Goal: Task Accomplishment & Management: Use online tool/utility

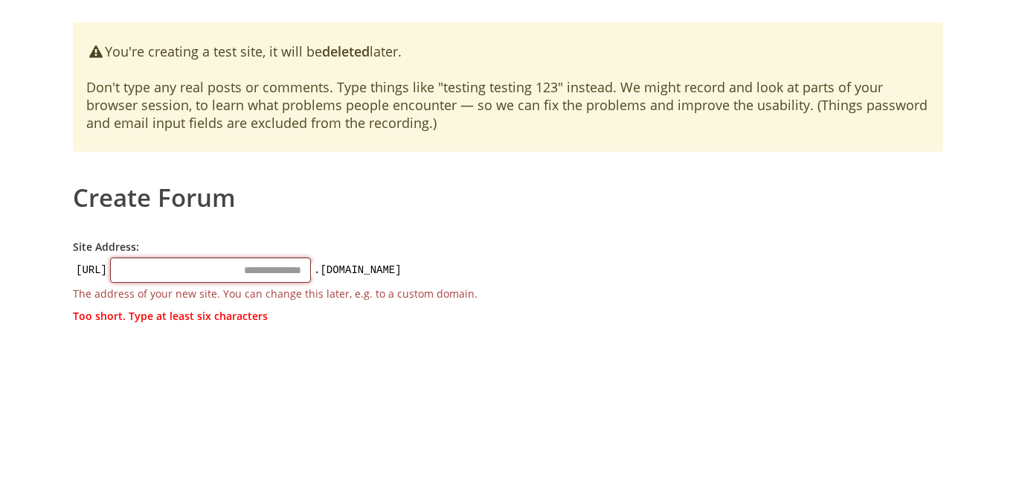
click at [233, 272] on input "Site Address:" at bounding box center [210, 269] width 201 height 25
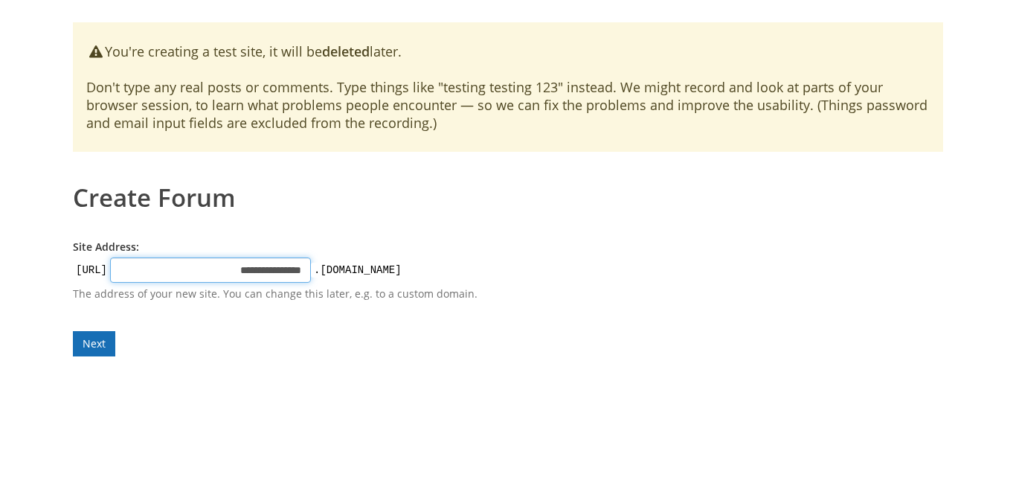
type input "**********"
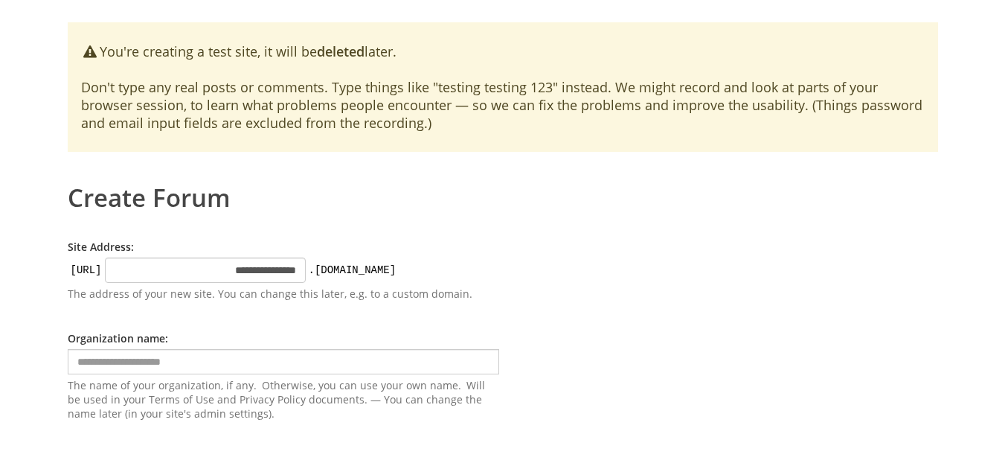
click at [85, 343] on form "**********" at bounding box center [283, 329] width 431 height 181
click at [199, 373] on input "text" at bounding box center [283, 361] width 431 height 25
type input "**********"
click at [98, 457] on form "**********" at bounding box center [283, 357] width 431 height 236
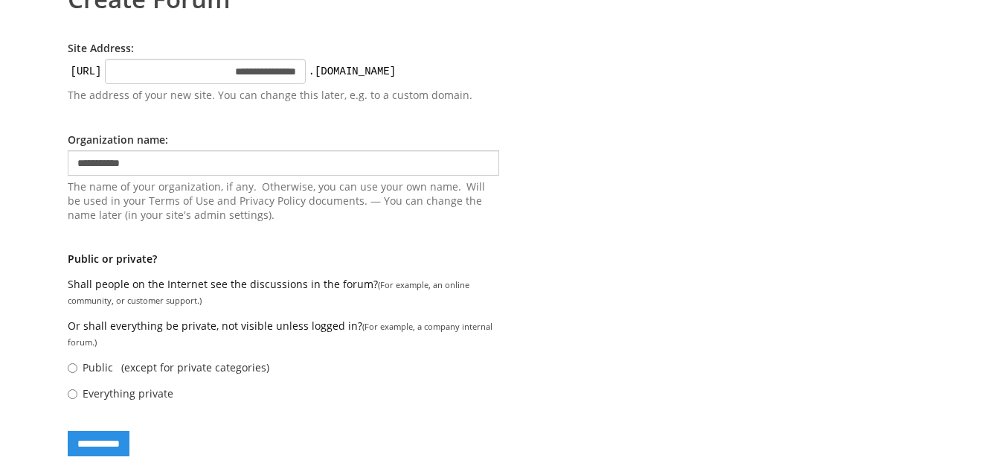
scroll to position [219, 0]
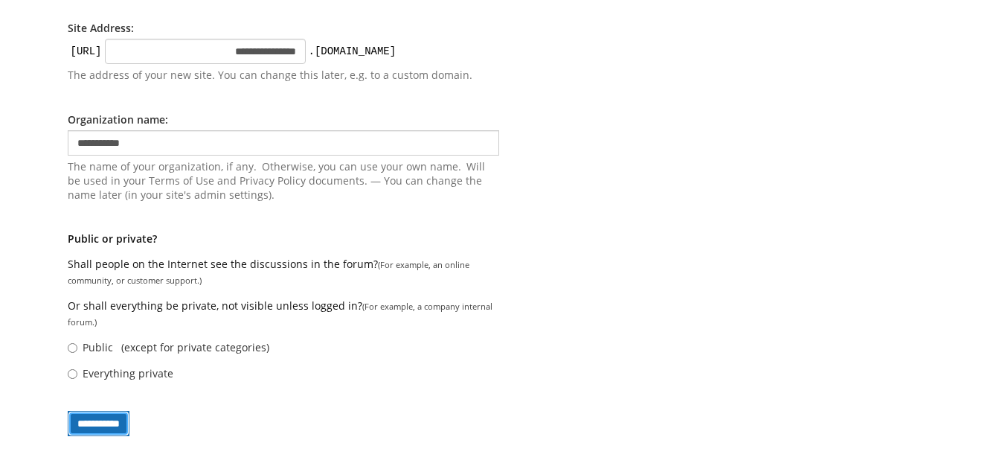
click at [97, 425] on input "**********" at bounding box center [99, 422] width 62 height 25
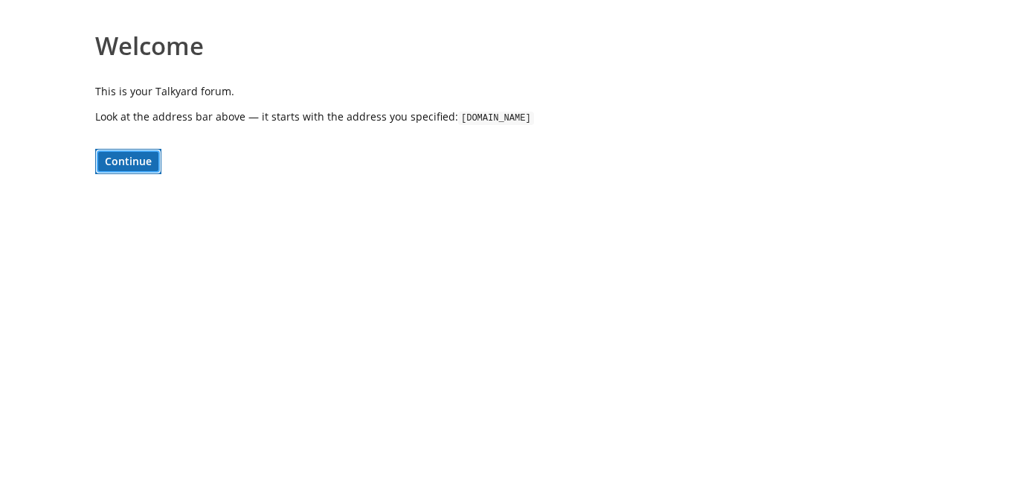
click at [125, 161] on button "Continue" at bounding box center [128, 161] width 66 height 25
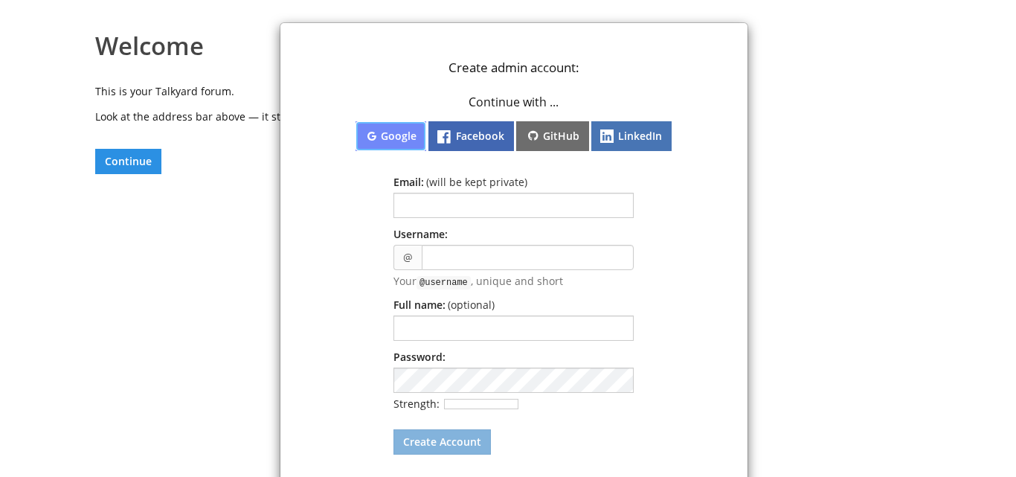
click at [388, 138] on button "Google" at bounding box center [390, 136] width 71 height 30
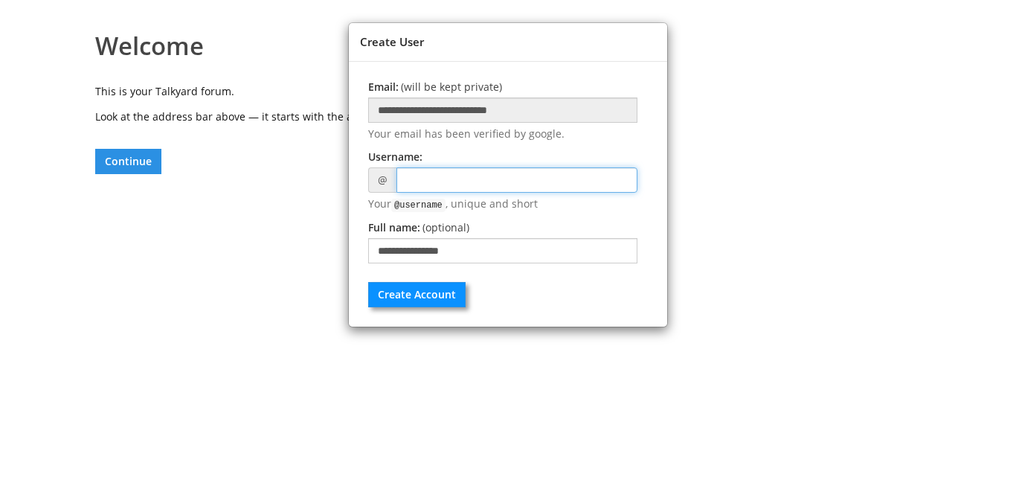
click at [461, 181] on input "text" at bounding box center [516, 179] width 241 height 25
type input "**********"
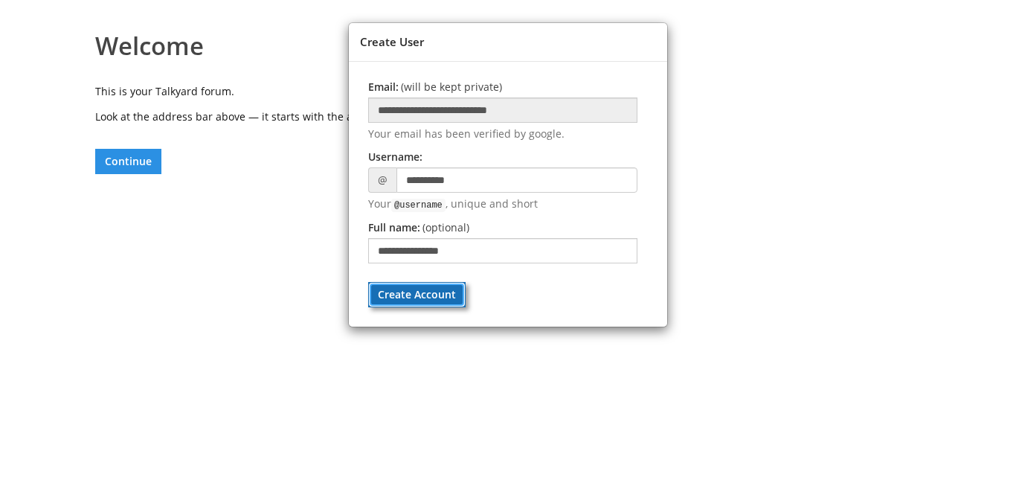
click at [444, 291] on button "Create Account" at bounding box center [416, 294] width 97 height 25
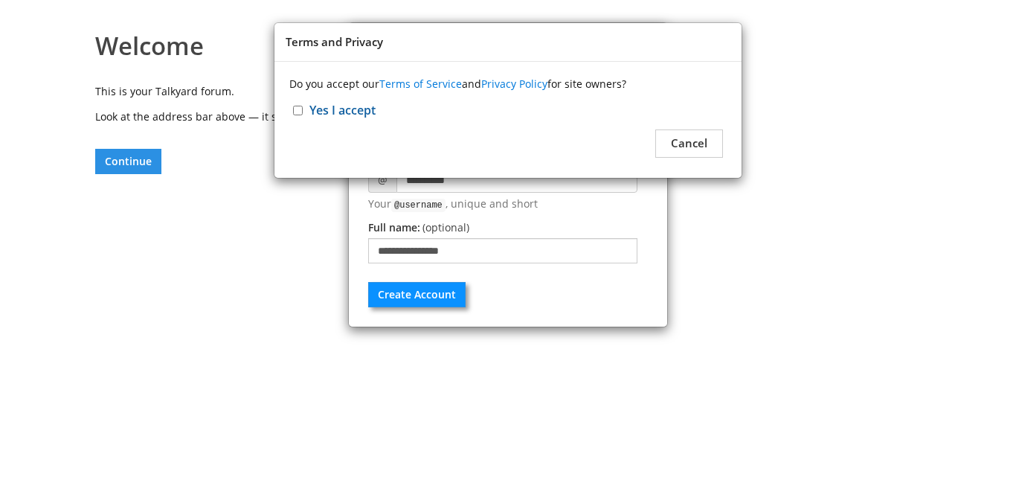
click at [293, 104] on div "Yes I accept" at bounding box center [507, 110] width 437 height 16
click at [299, 111] on input "Yes I accept" at bounding box center [298, 111] width 10 height 10
checkbox input "****"
click at [669, 142] on button "Continue" at bounding box center [682, 143] width 82 height 28
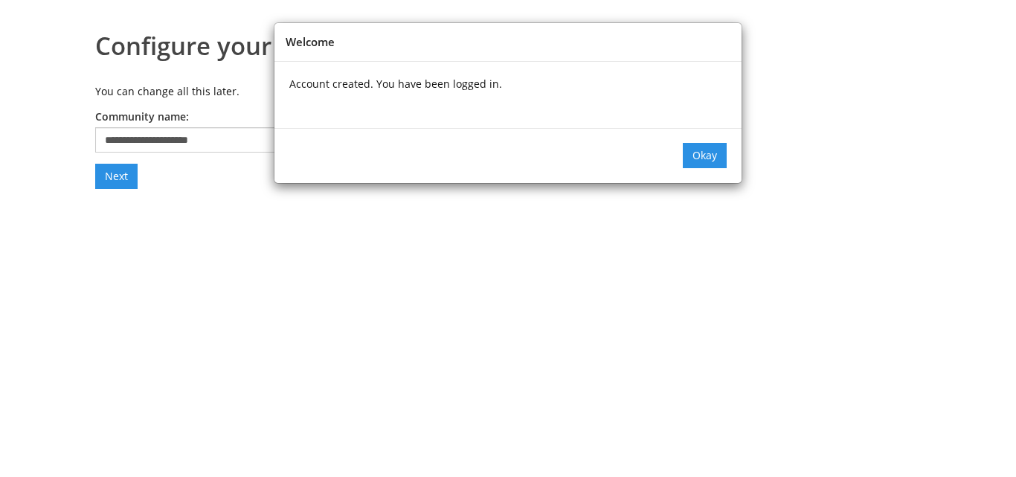
click at [695, 173] on div "Okay" at bounding box center [507, 155] width 467 height 55
click at [698, 161] on button "Okay" at bounding box center [705, 155] width 44 height 25
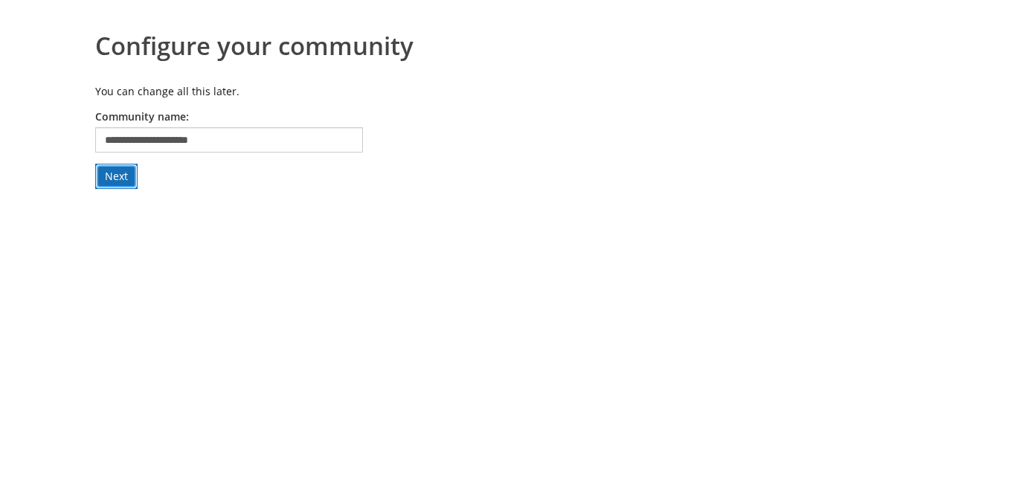
click at [119, 179] on button "Next" at bounding box center [116, 176] width 42 height 25
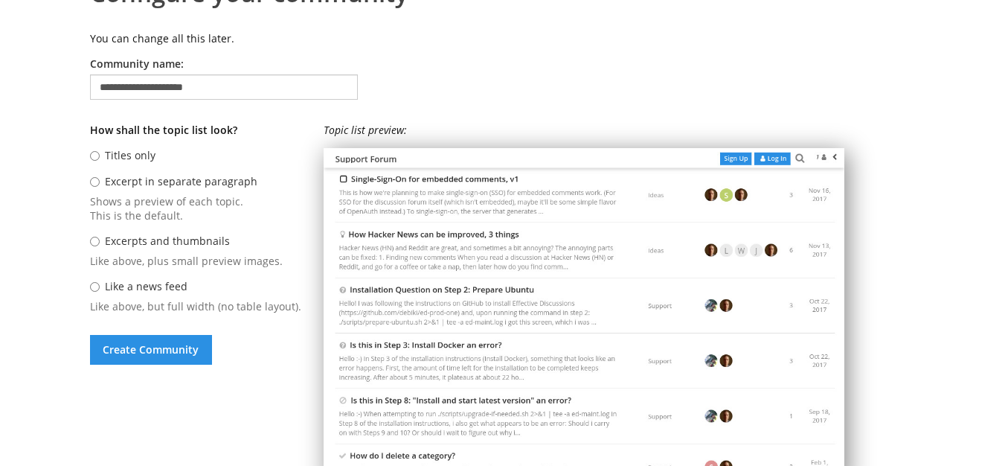
scroll to position [74, 0]
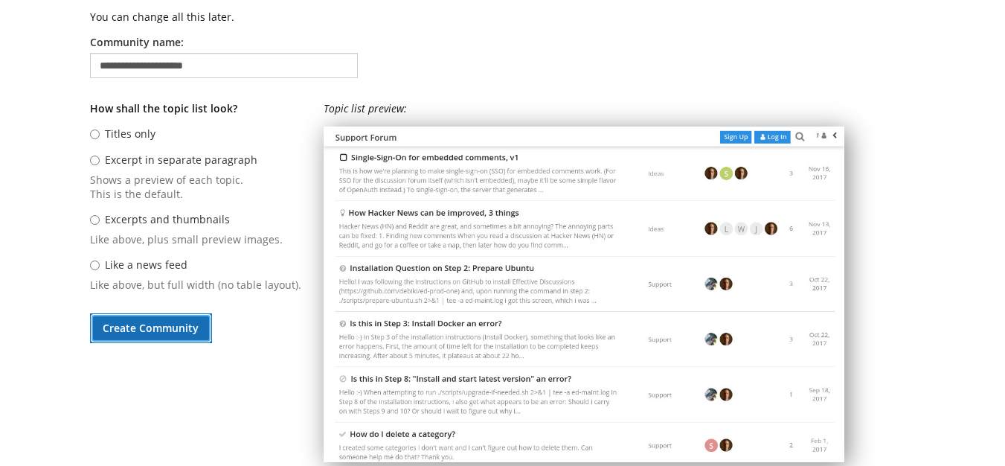
click at [183, 332] on button "Create Community" at bounding box center [151, 328] width 122 height 30
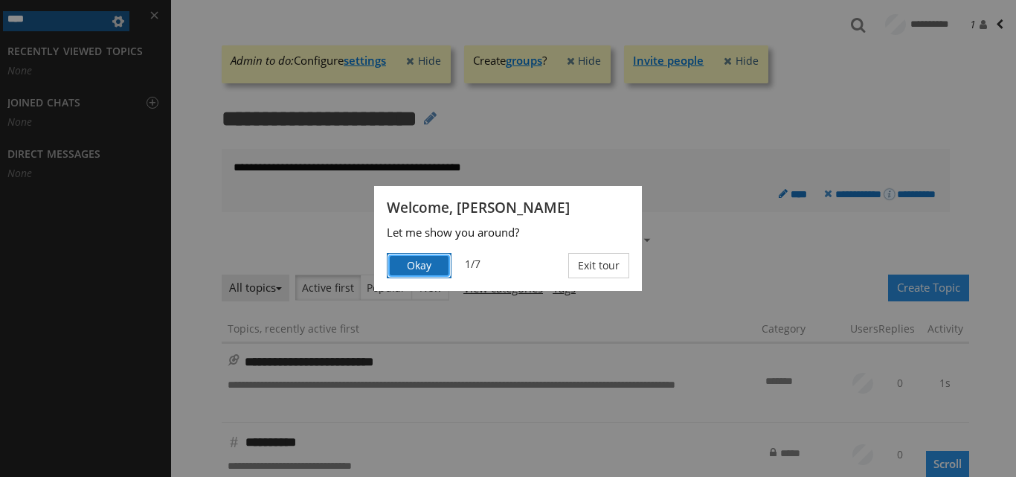
click at [426, 262] on button "Okay" at bounding box center [419, 265] width 65 height 25
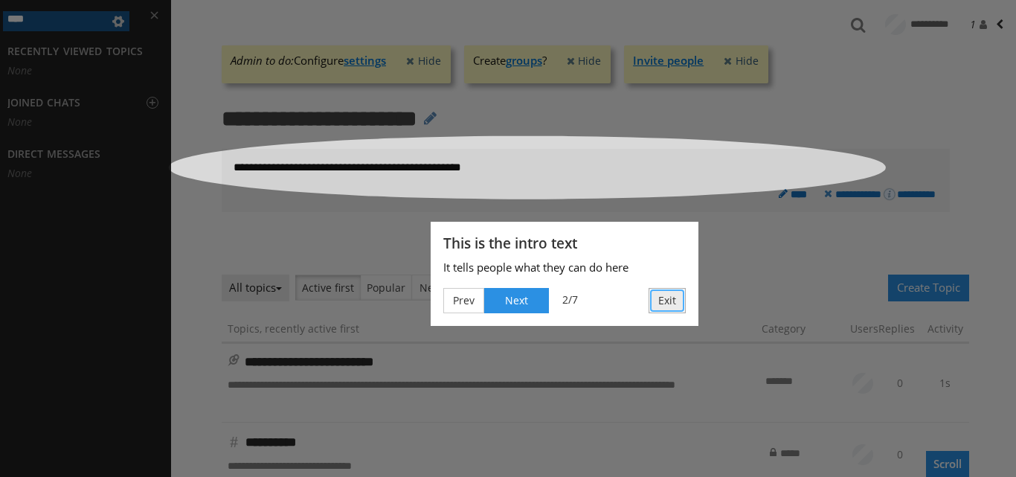
click at [671, 303] on button "Exit" at bounding box center [666, 300] width 37 height 25
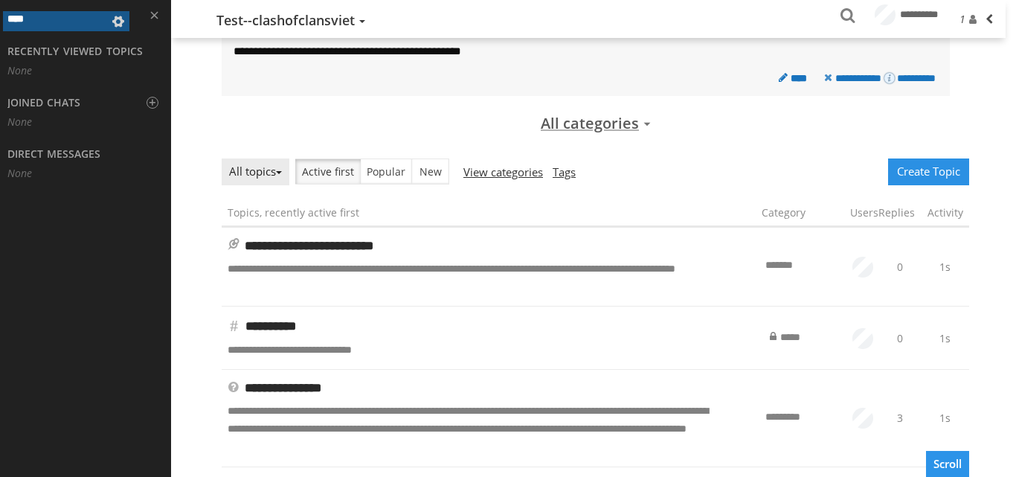
scroll to position [74, 0]
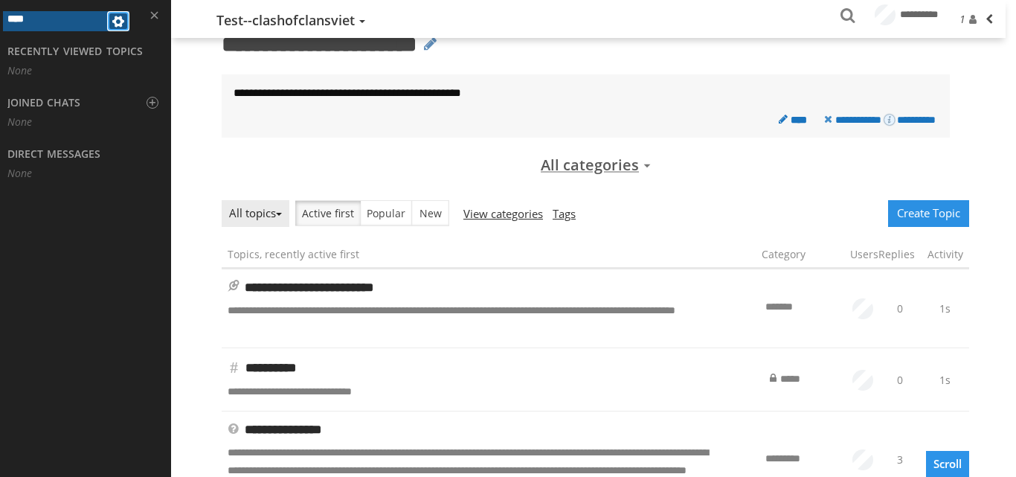
click at [120, 19] on span at bounding box center [118, 21] width 18 height 17
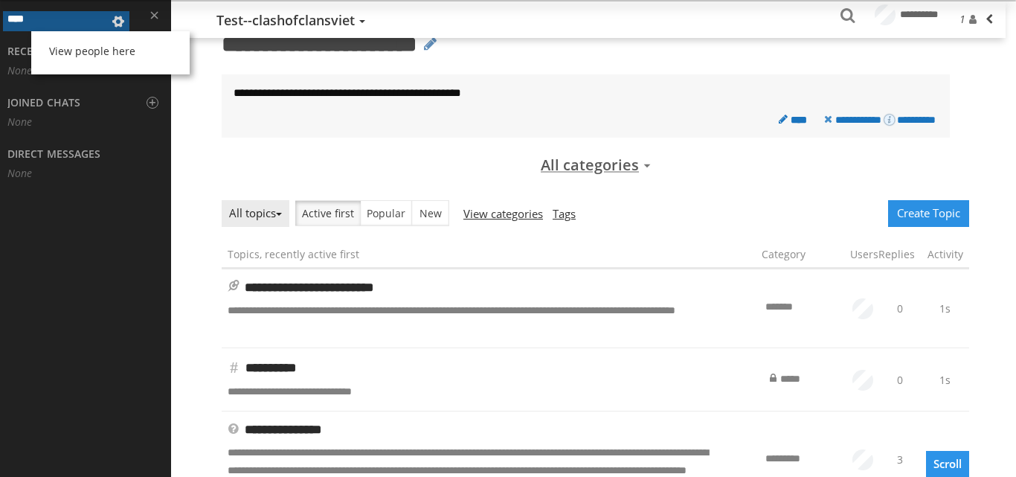
click at [361, 165] on div "View people here" at bounding box center [508, 238] width 1016 height 477
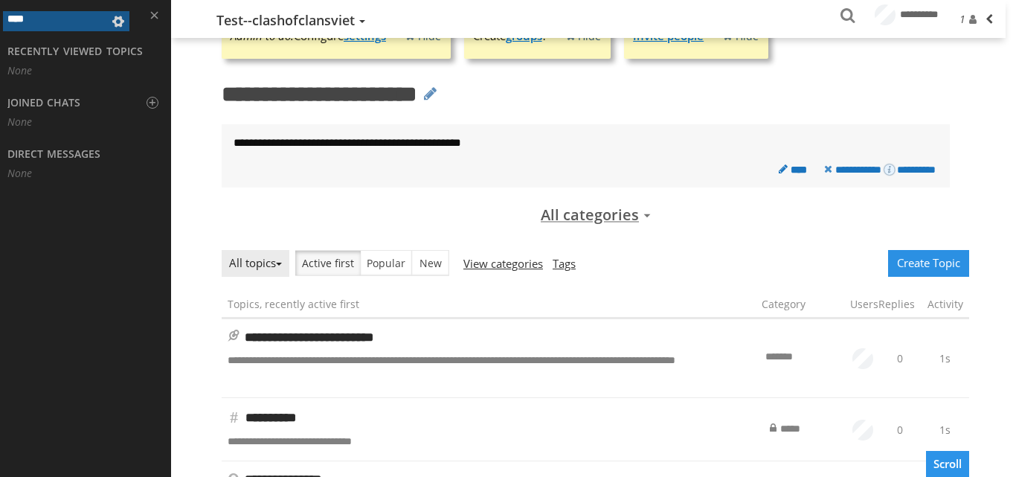
scroll to position [0, 0]
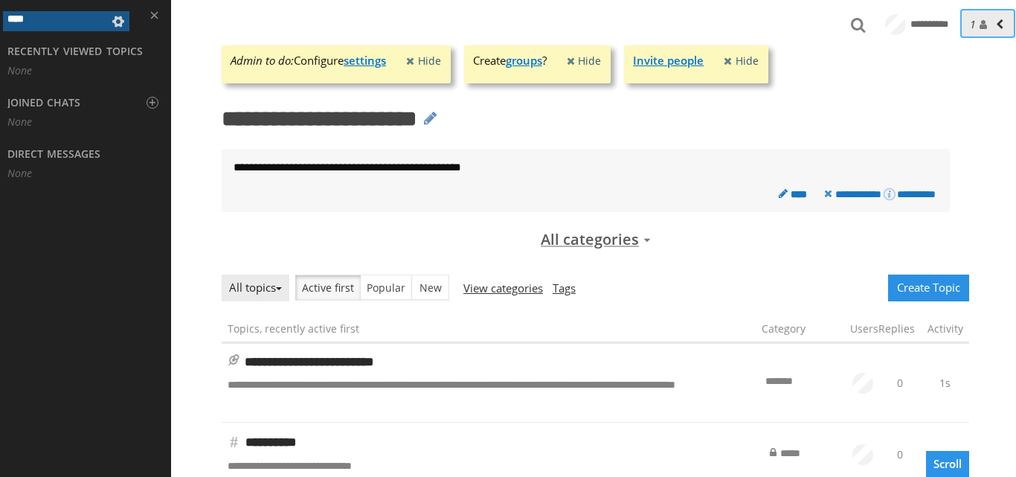
click at [982, 32] on button "1 online in this forum 1" at bounding box center [987, 23] width 57 height 30
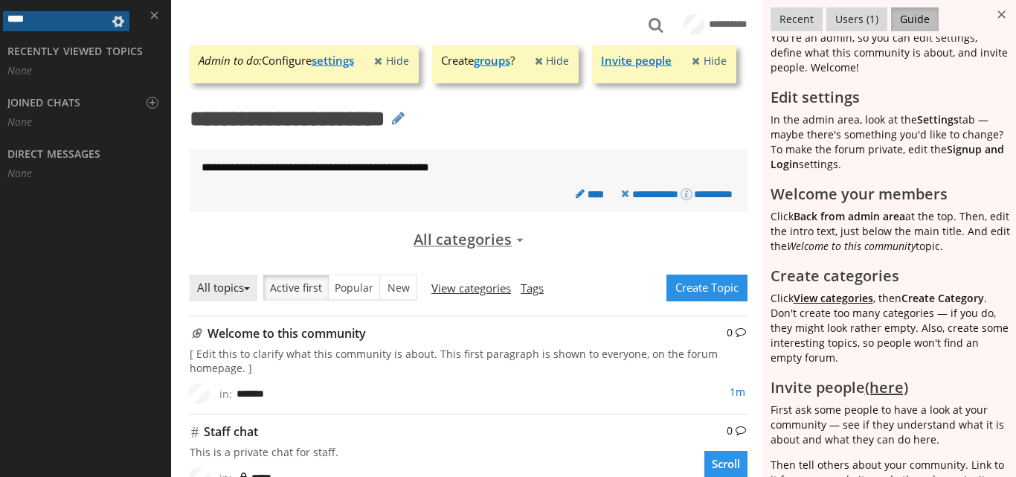
scroll to position [152, 0]
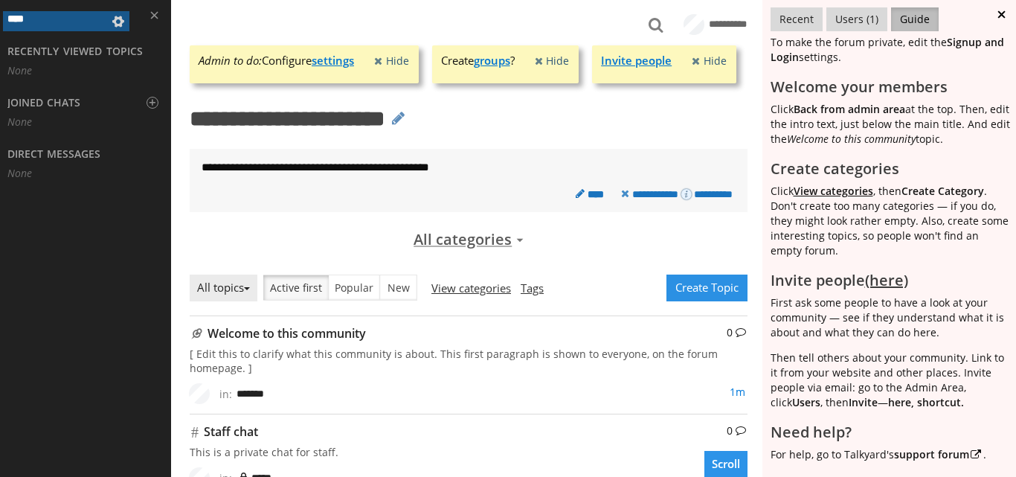
click at [1002, 14] on button at bounding box center [1003, 14] width 25 height 29
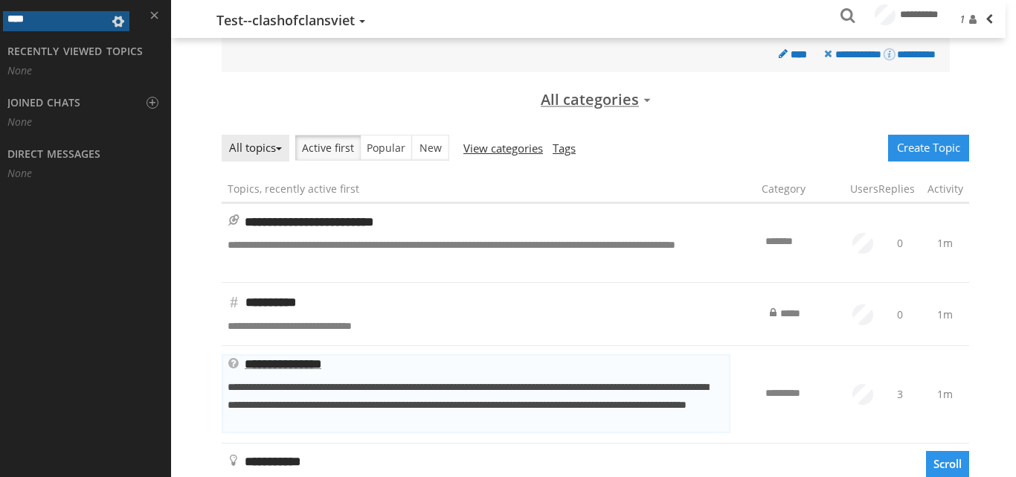
scroll to position [74, 0]
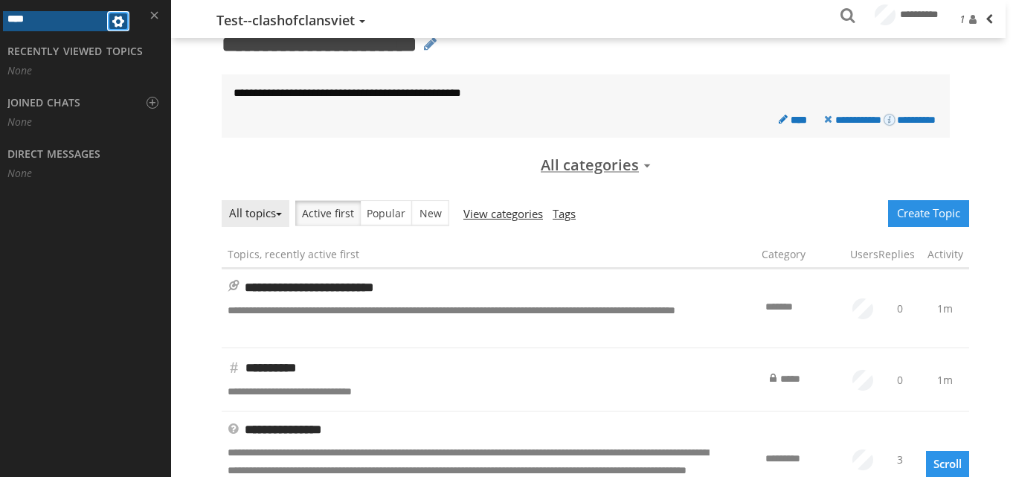
click at [116, 21] on span at bounding box center [118, 21] width 18 height 17
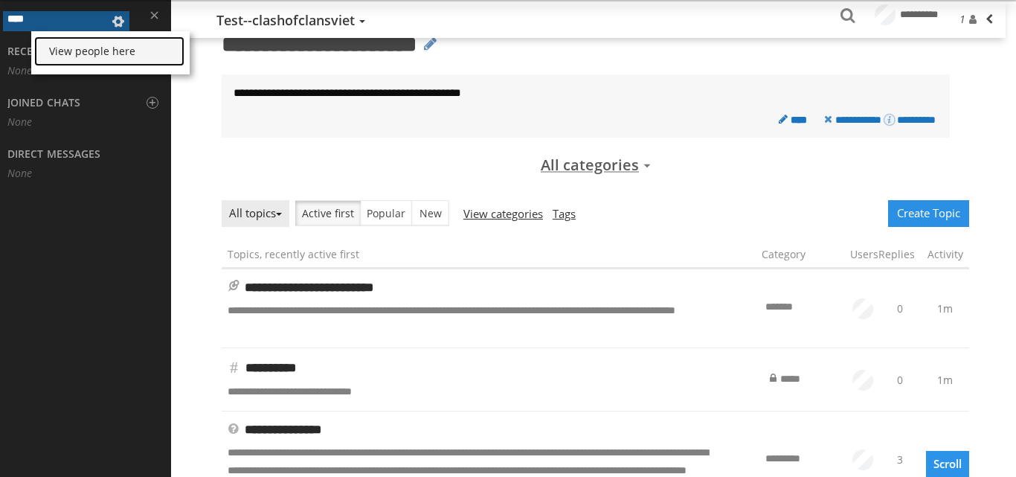
click at [99, 54] on link "View people here" at bounding box center [109, 51] width 150 height 30
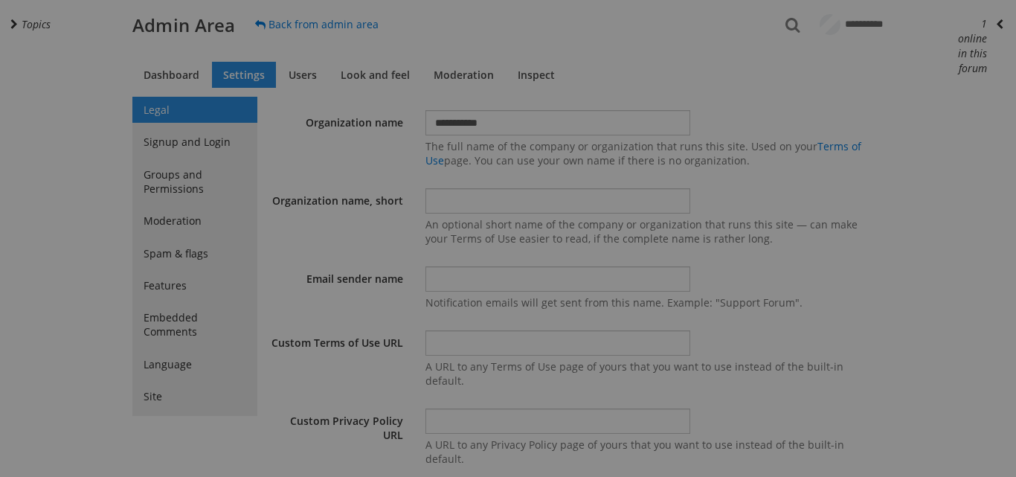
select select "40"
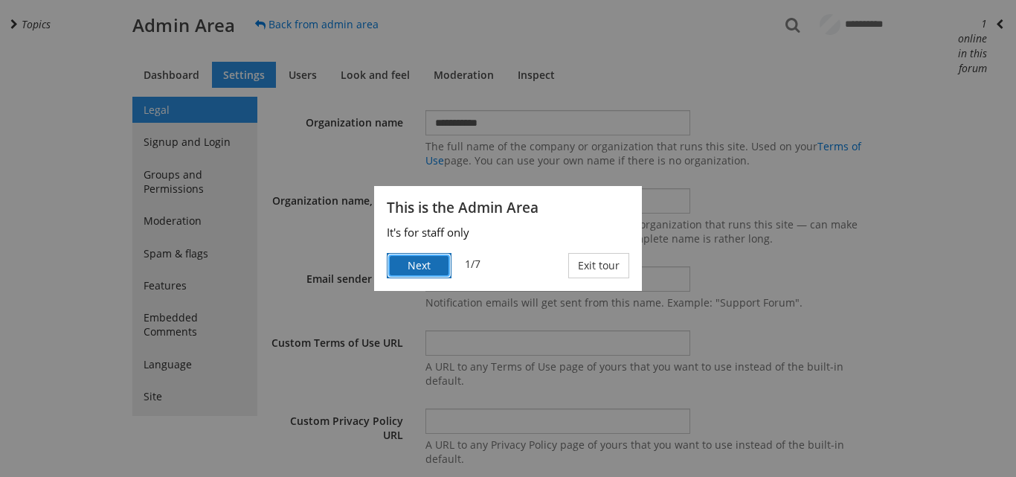
click at [416, 270] on button "Next" at bounding box center [419, 265] width 65 height 25
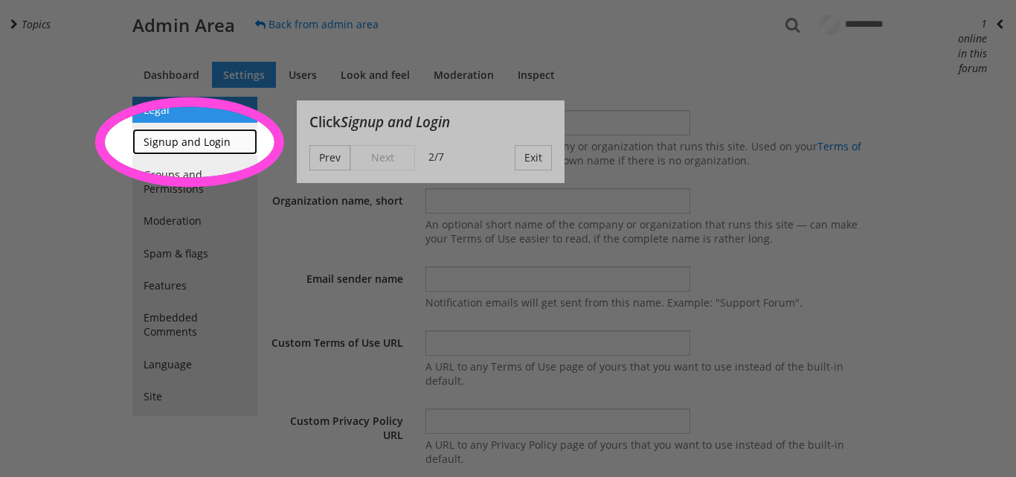
click at [189, 136] on link "Signup and Login" at bounding box center [194, 142] width 125 height 26
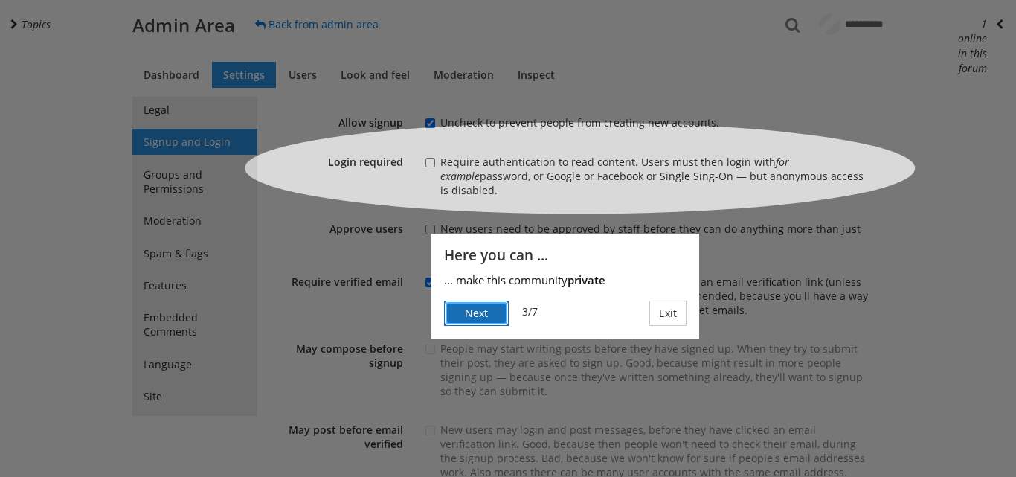
click at [483, 311] on button "Next" at bounding box center [476, 312] width 65 height 25
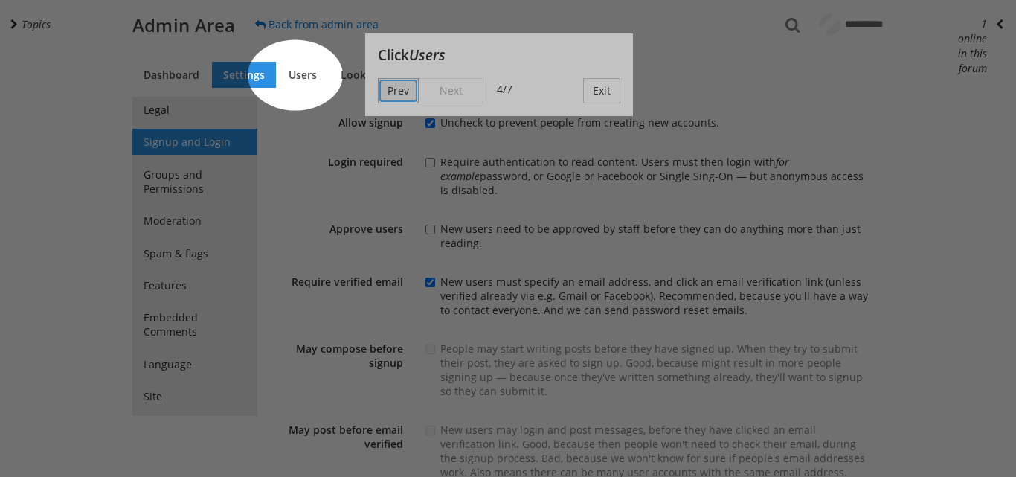
click at [402, 92] on button "Prev" at bounding box center [398, 90] width 41 height 25
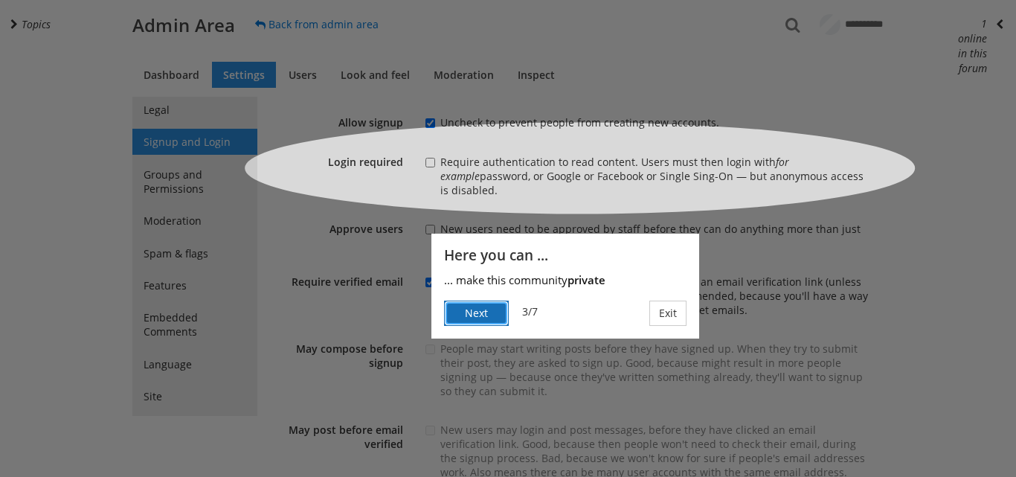
click at [481, 318] on button "Next" at bounding box center [476, 312] width 65 height 25
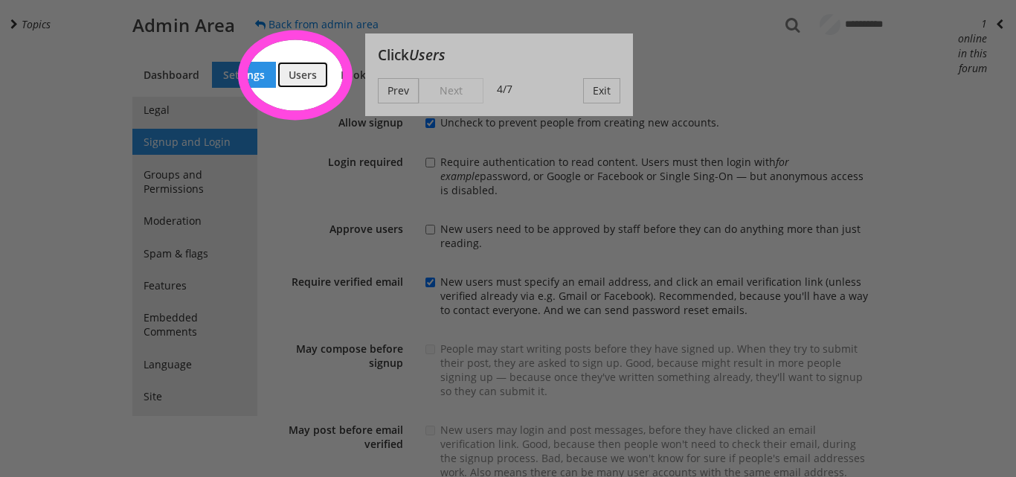
click at [310, 74] on link "Users" at bounding box center [302, 75] width 51 height 26
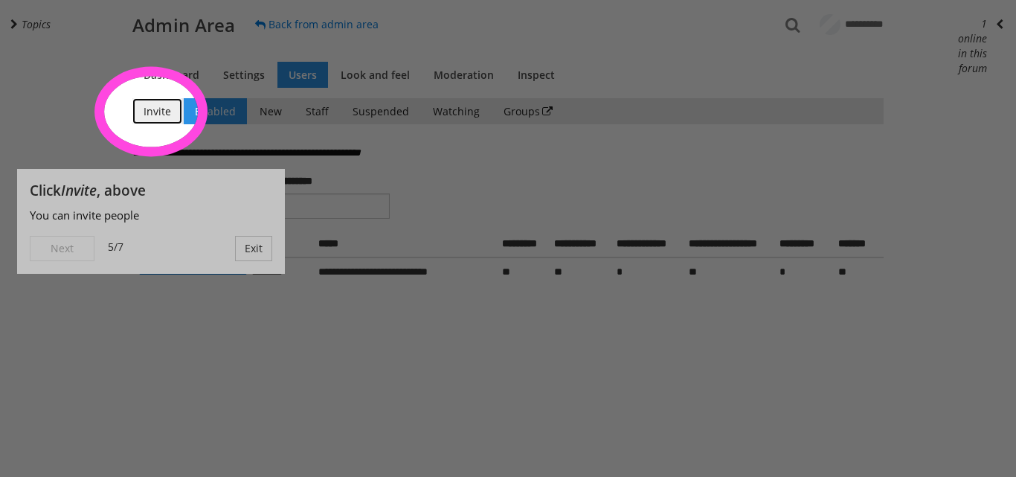
click at [153, 116] on link "Invite" at bounding box center [157, 111] width 50 height 26
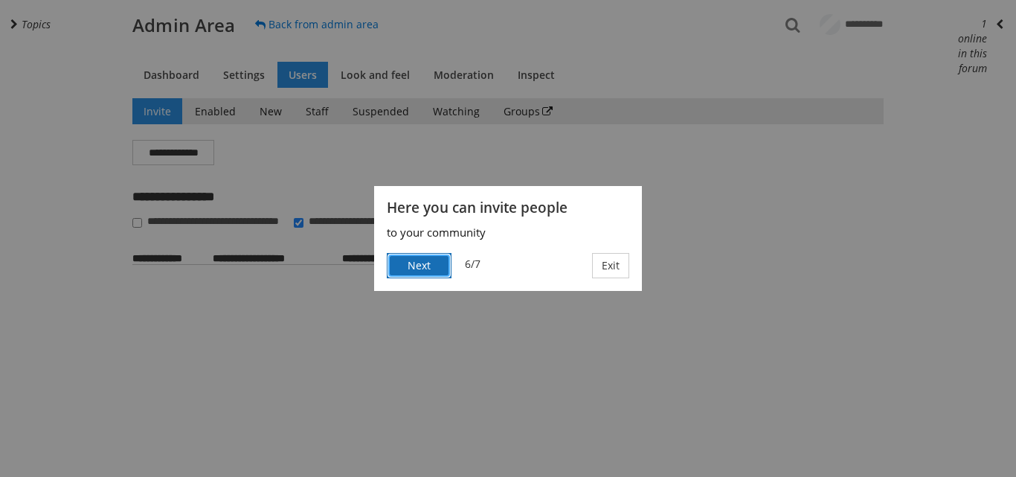
click at [408, 268] on button "Next" at bounding box center [419, 265] width 65 height 25
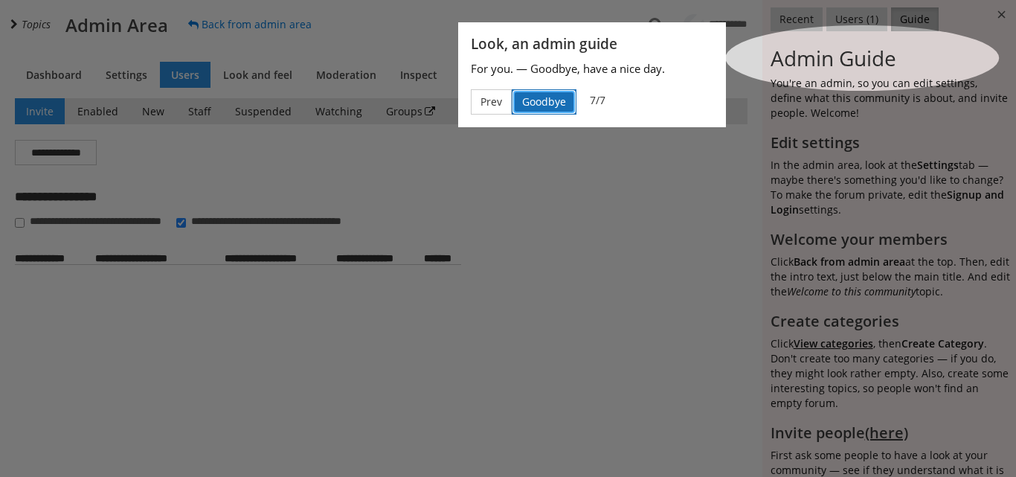
click at [544, 109] on button "Goodbye" at bounding box center [544, 101] width 65 height 25
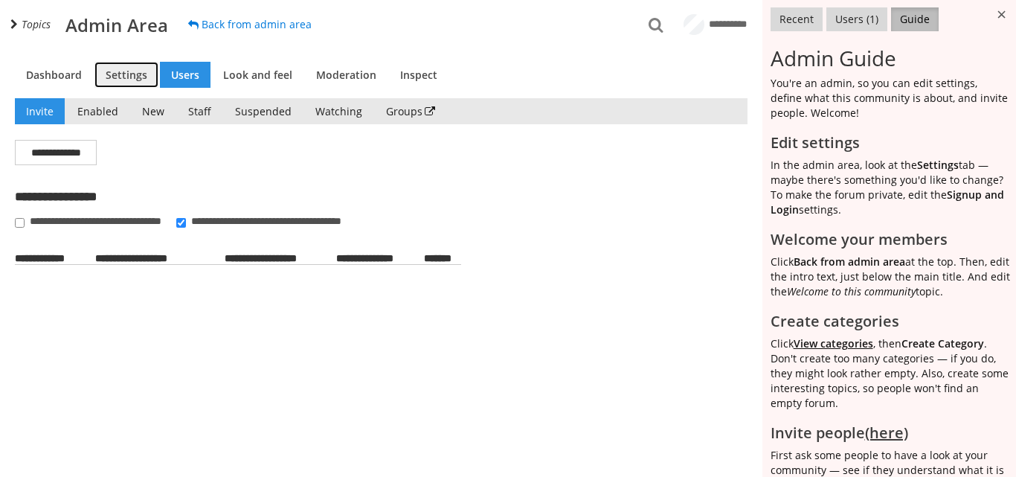
click at [117, 73] on link "Settings" at bounding box center [126, 75] width 64 height 26
select select "40"
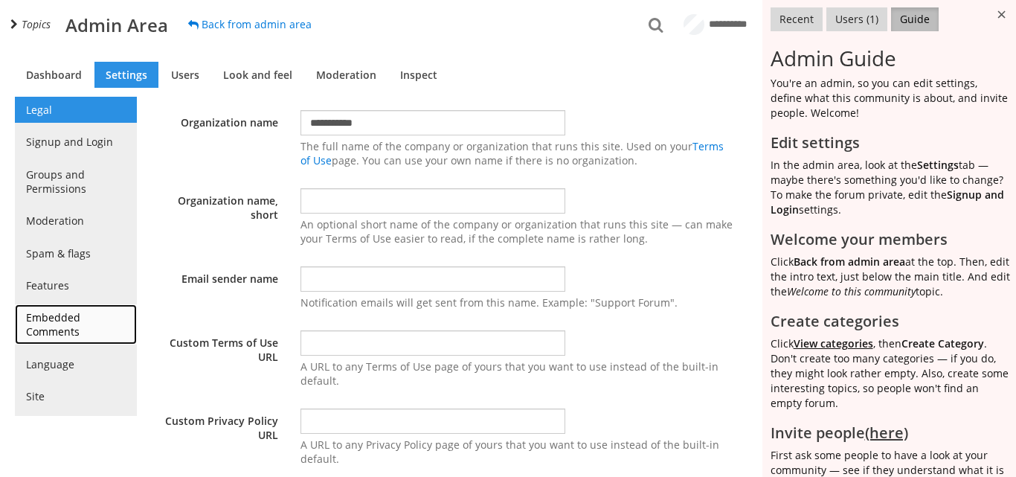
click at [88, 329] on link "Embedded Comments" at bounding box center [76, 324] width 122 height 40
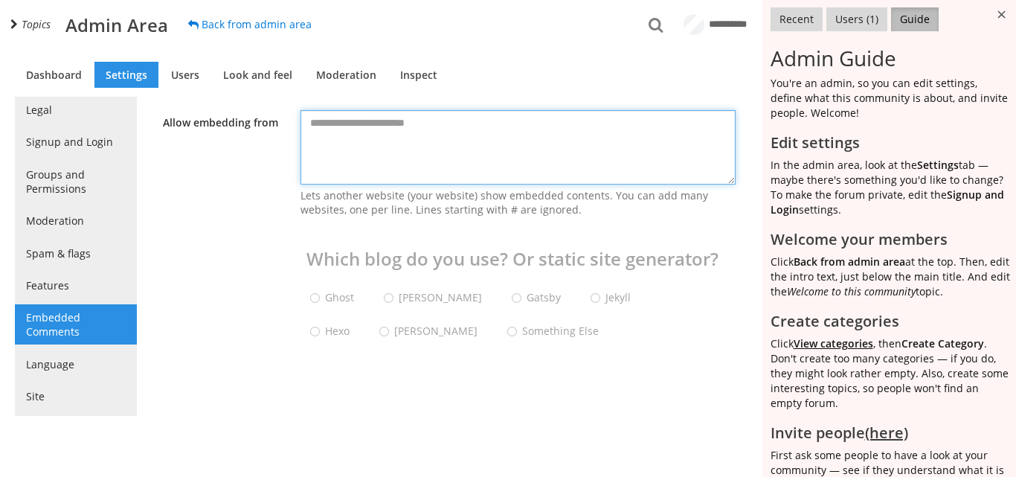
click at [364, 132] on textarea at bounding box center [517, 147] width 435 height 74
paste textarea "**********"
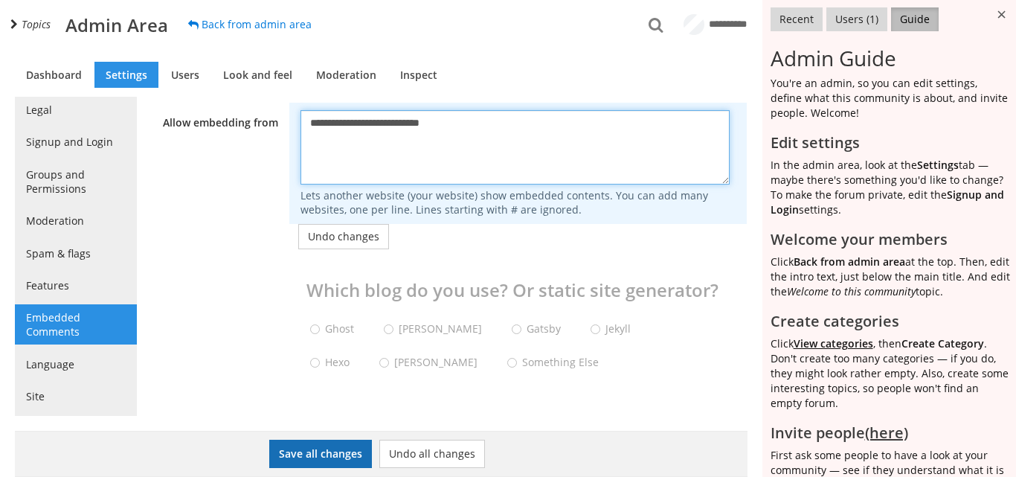
type textarea "**********"
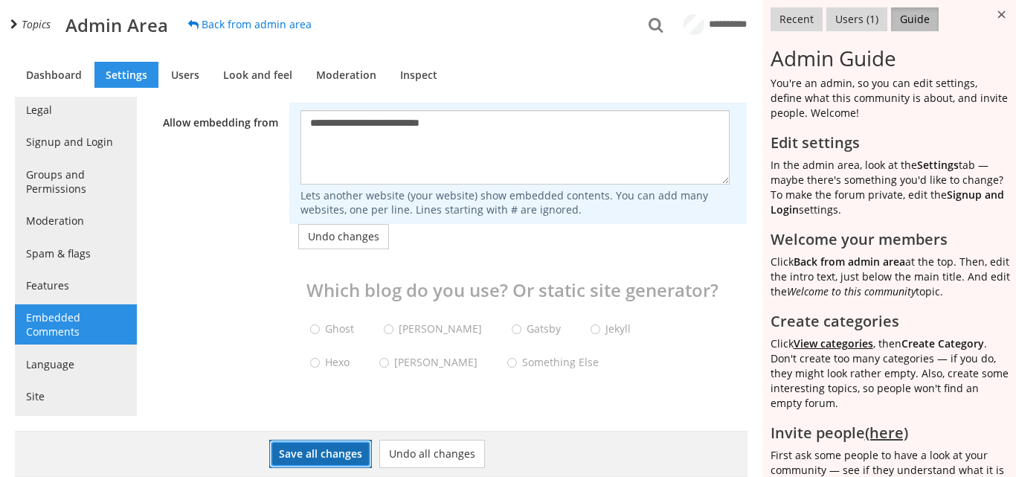
click at [329, 451] on button "Save all changes" at bounding box center [320, 453] width 103 height 28
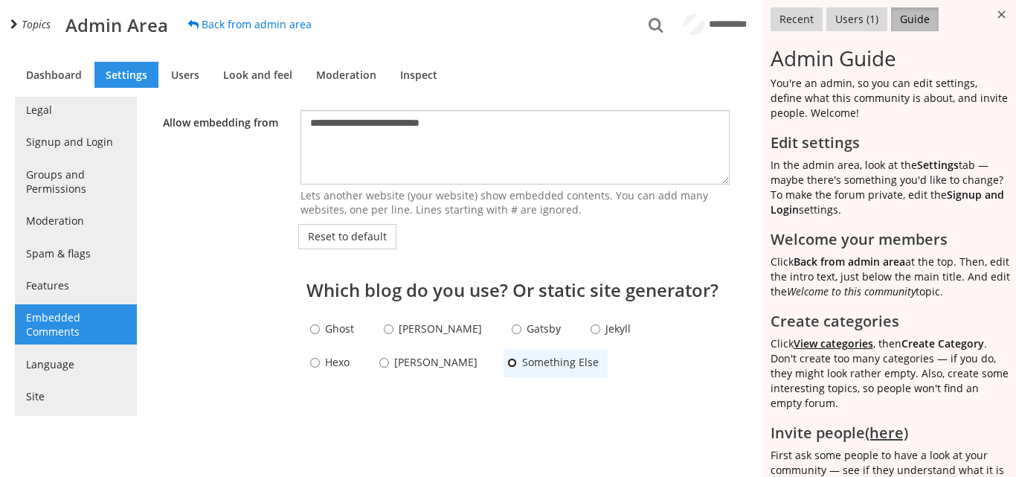
click at [507, 367] on input "Something Else" at bounding box center [512, 363] width 10 height 10
radio input "****"
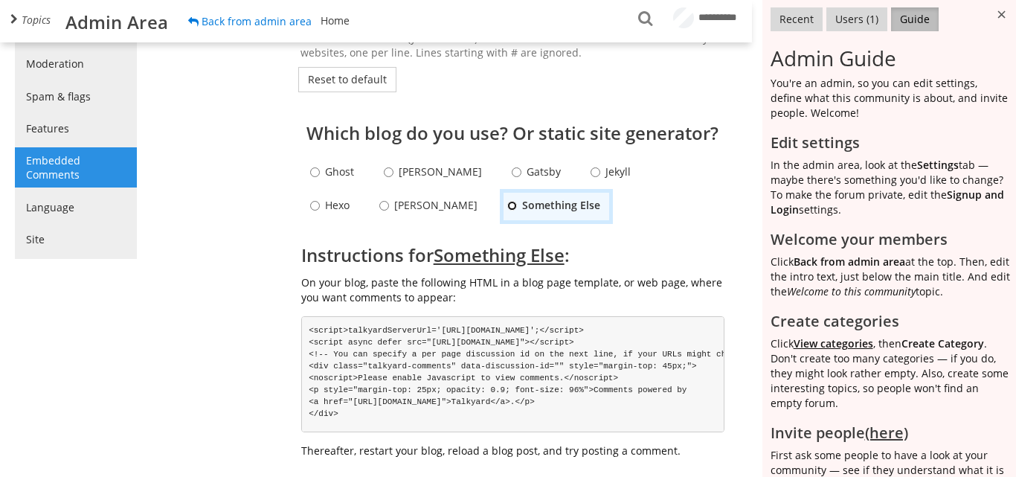
scroll to position [223, 0]
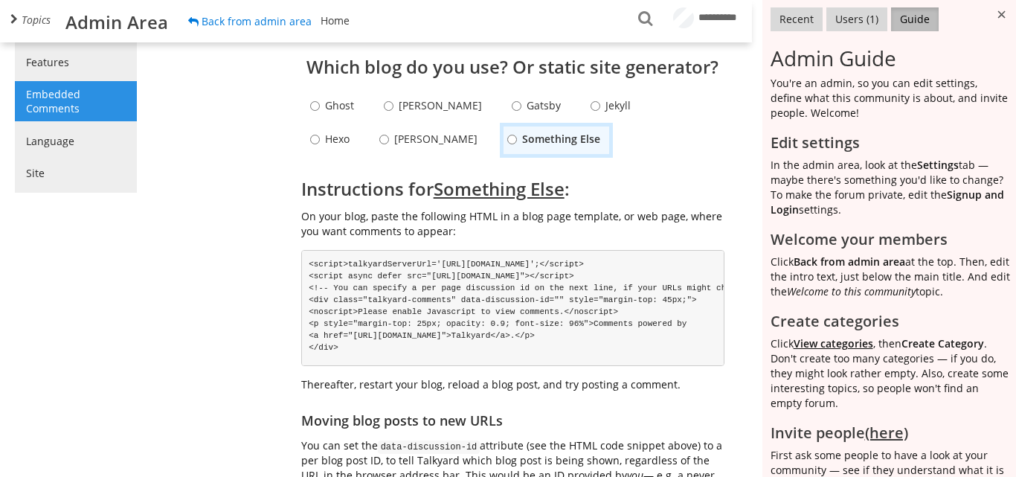
click at [464, 312] on pre "<script>talkyardServerUrl='[URL][DOMAIN_NAME]';</script> <script async defer sr…" at bounding box center [513, 308] width 424 height 116
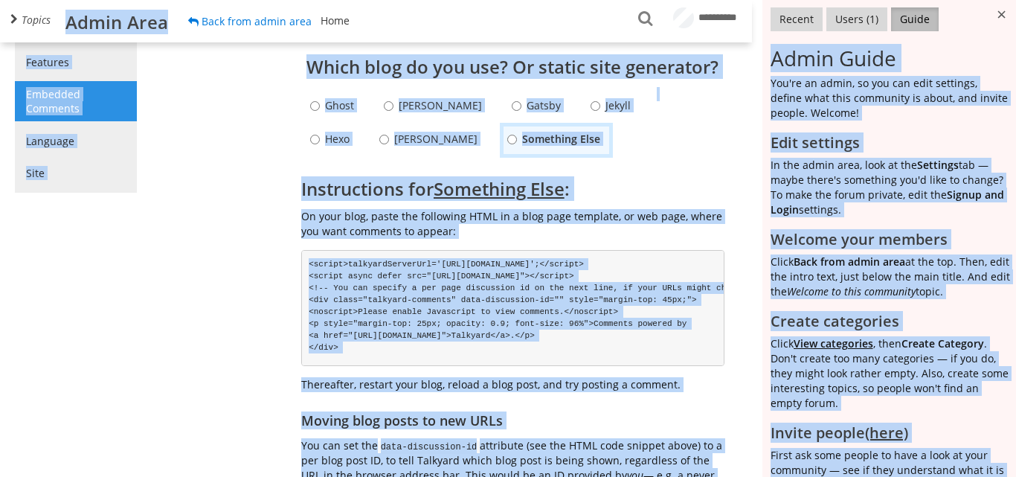
click at [467, 315] on pre "<script>talkyardServerUrl='[URL][DOMAIN_NAME]';</script> <script async defer sr…" at bounding box center [513, 308] width 424 height 116
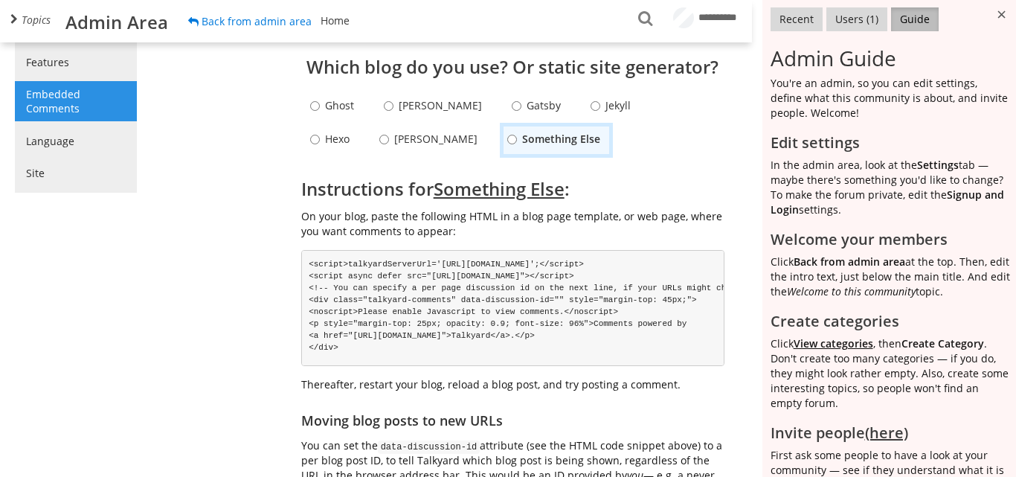
drag, startPoint x: 306, startPoint y: 280, endPoint x: 388, endPoint y: 379, distance: 128.8
click at [388, 366] on pre "<script>talkyardServerUrl='[URL][DOMAIN_NAME]';</script> <script async defer sr…" at bounding box center [513, 308] width 424 height 116
copy pre "<script>talkyardServerUrl='[URL][DOMAIN_NAME]';</script> <script async defer sr…"
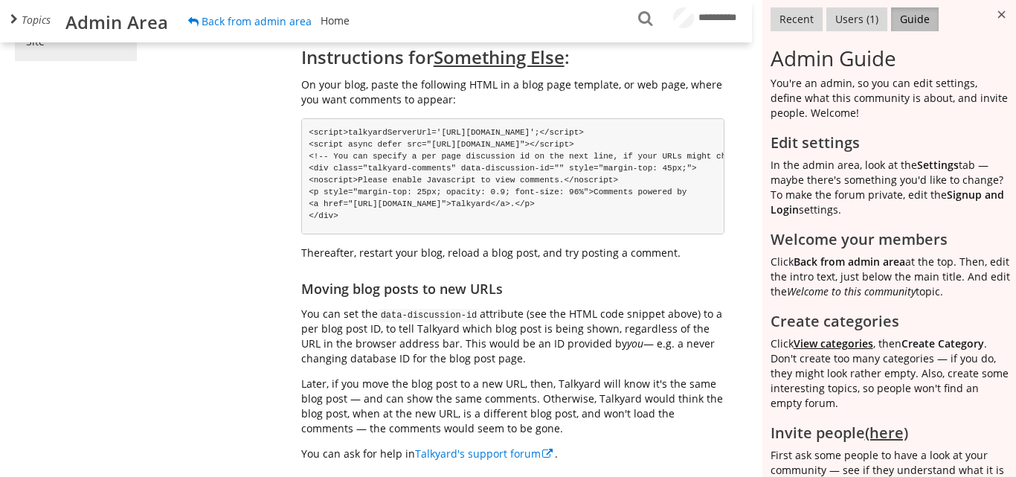
scroll to position [334, 0]
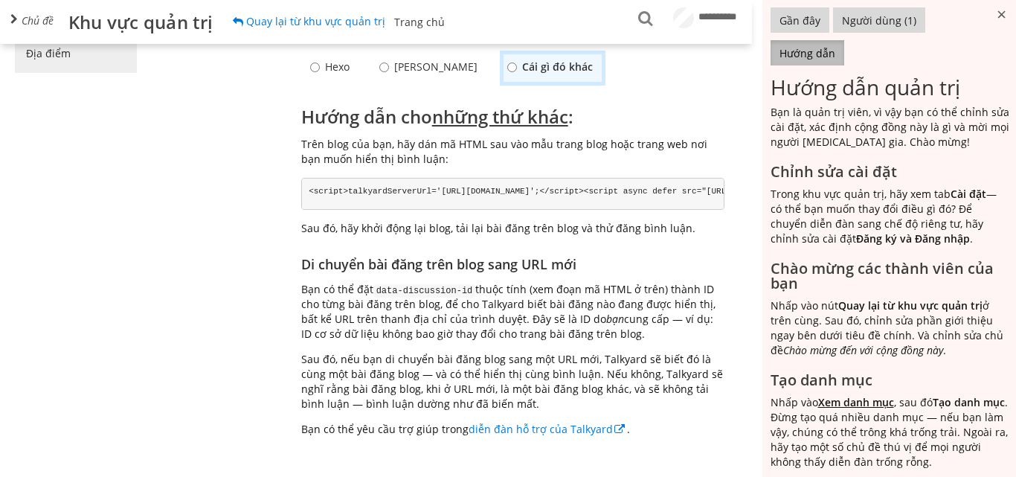
click at [122, 176] on div "**********" at bounding box center [381, 122] width 732 height 709
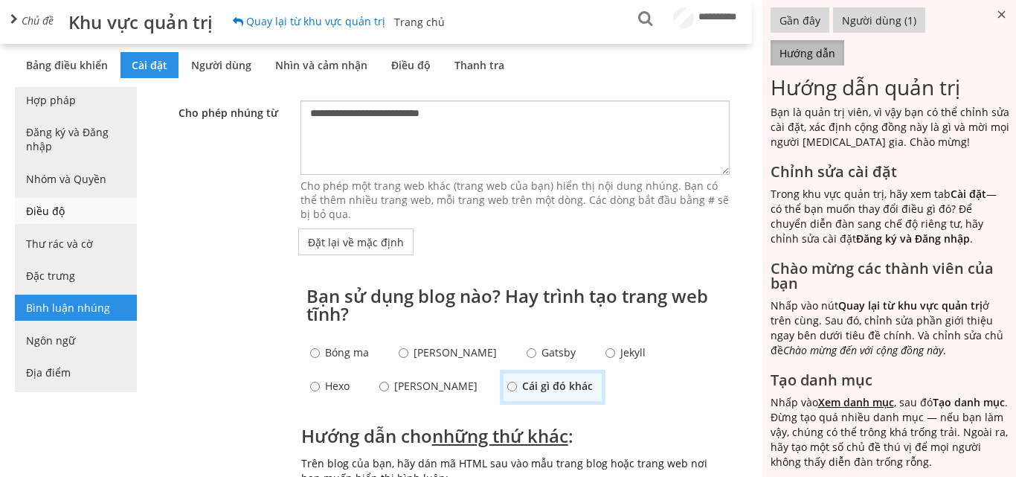
scroll to position [0, 0]
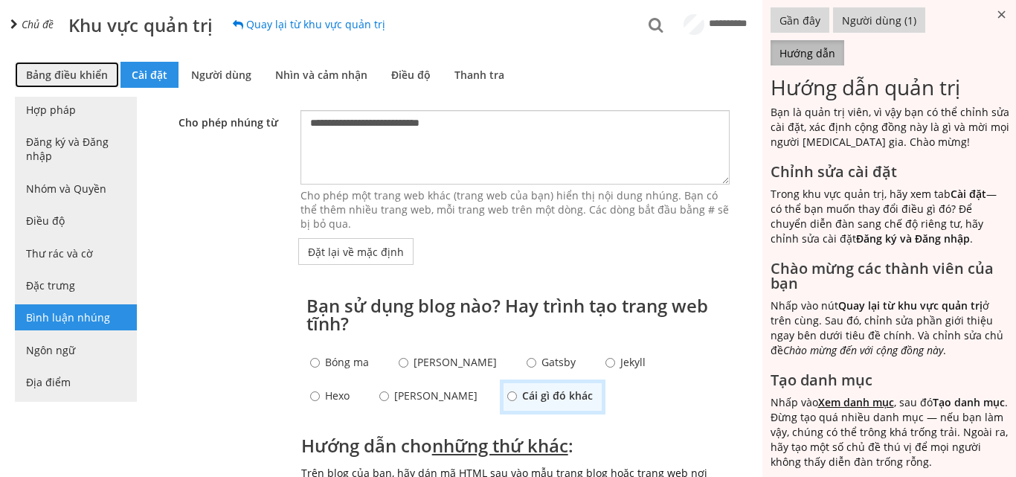
click at [84, 83] on link "Bảng điều khiển" at bounding box center [67, 75] width 104 height 26
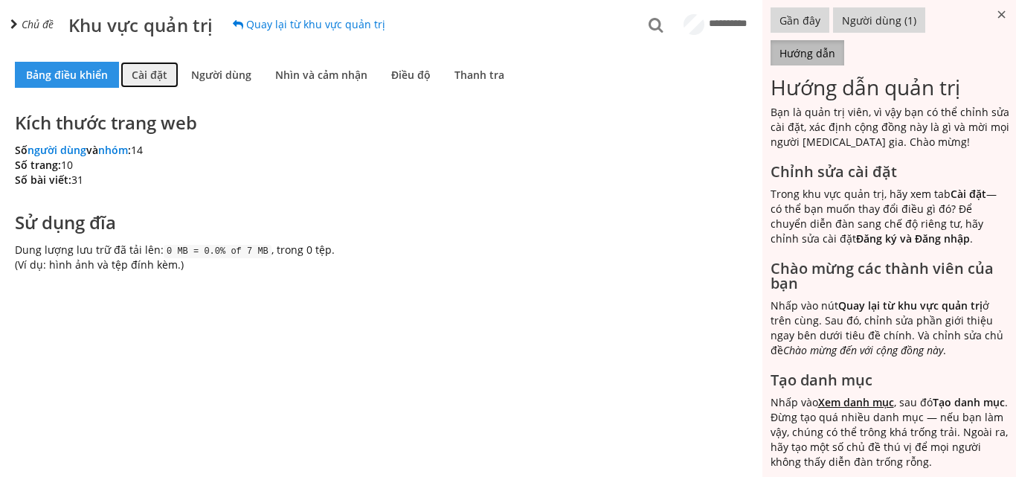
click at [151, 79] on font "Cài đặt" at bounding box center [150, 75] width 36 height 14
select select "40"
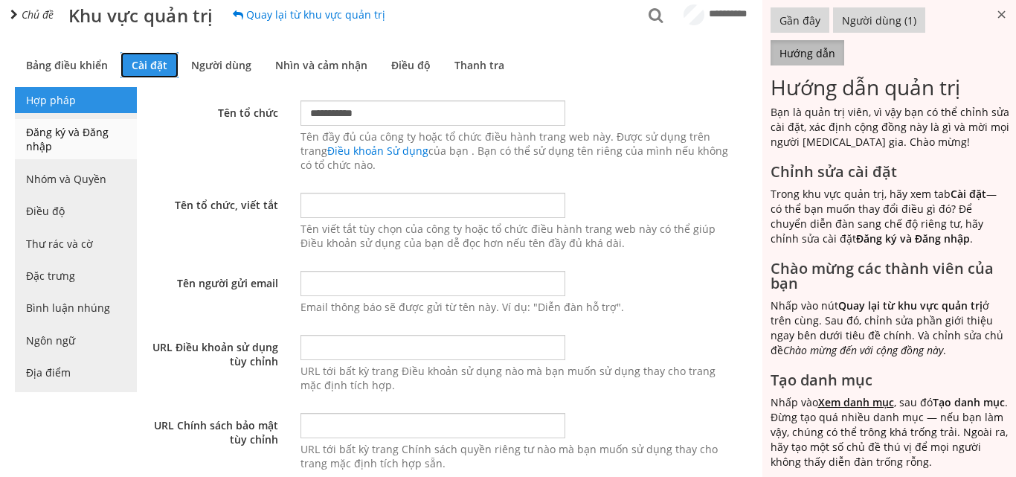
scroll to position [1, 0]
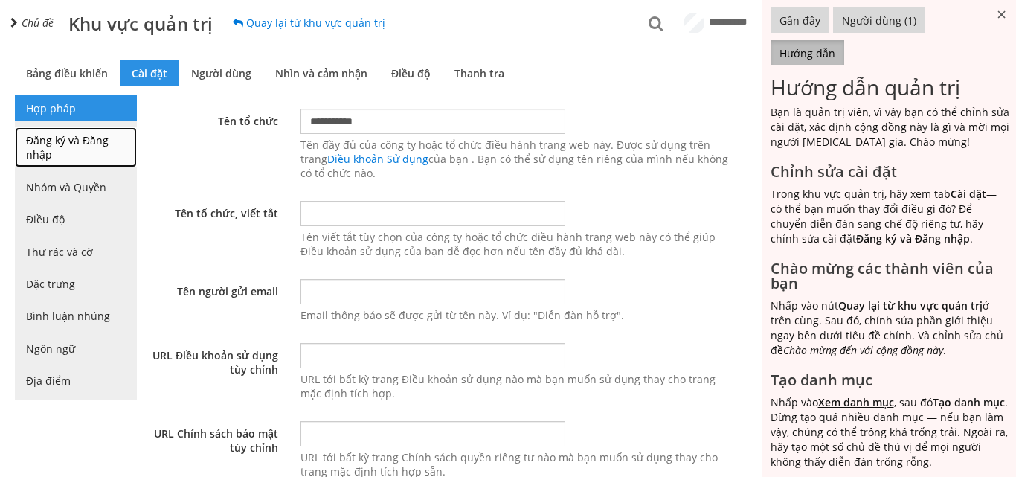
click at [80, 152] on link "Đăng ký và Đăng nhập" at bounding box center [76, 147] width 122 height 40
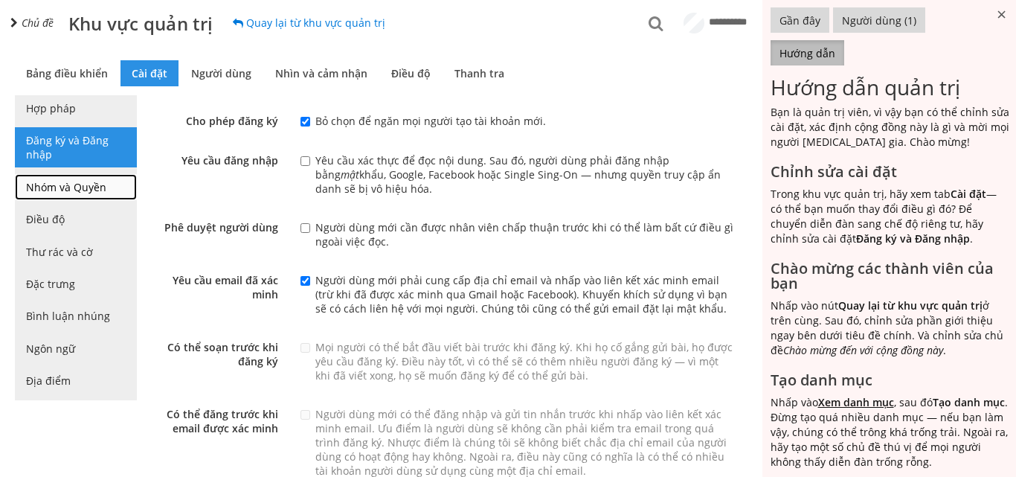
click at [77, 191] on font "Nhóm và Quyền" at bounding box center [66, 187] width 80 height 14
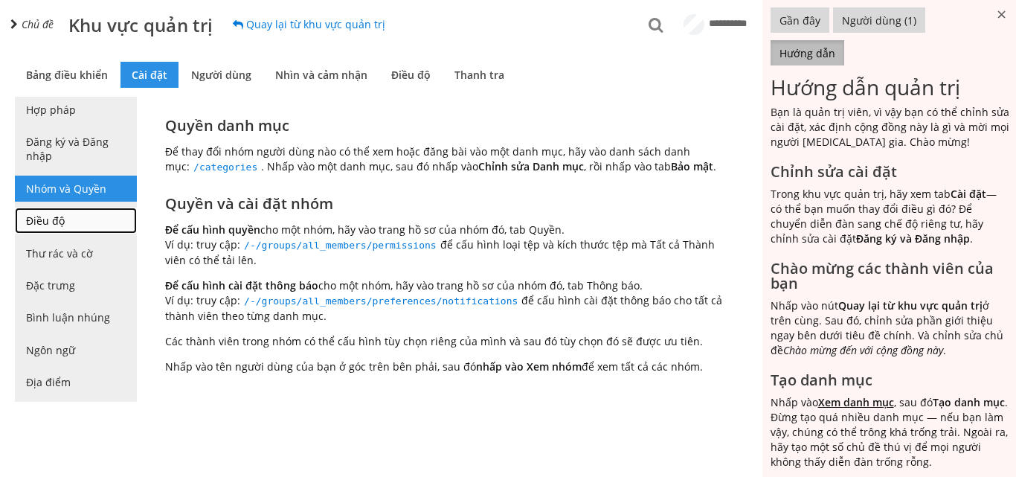
click at [75, 227] on link "Điều độ" at bounding box center [76, 220] width 122 height 26
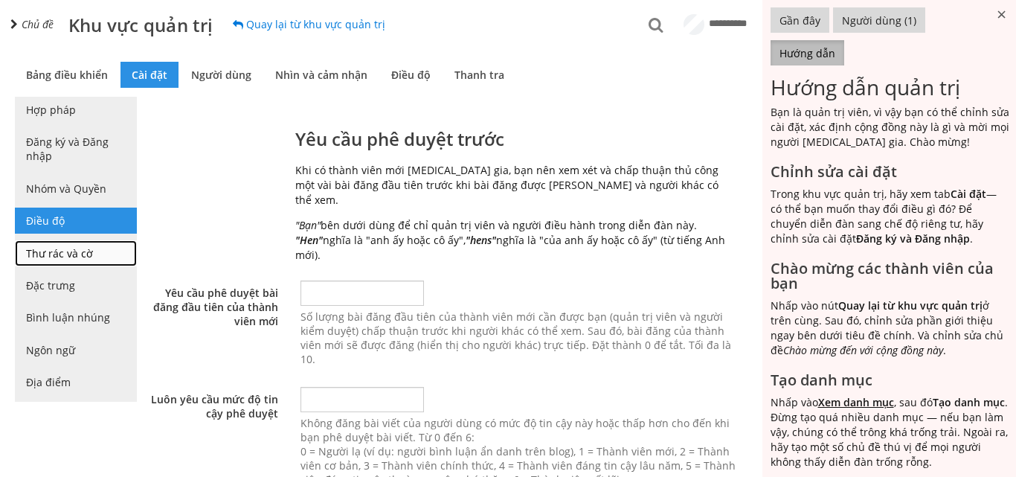
click at [73, 246] on font "Thư rác và cờ" at bounding box center [59, 253] width 67 height 14
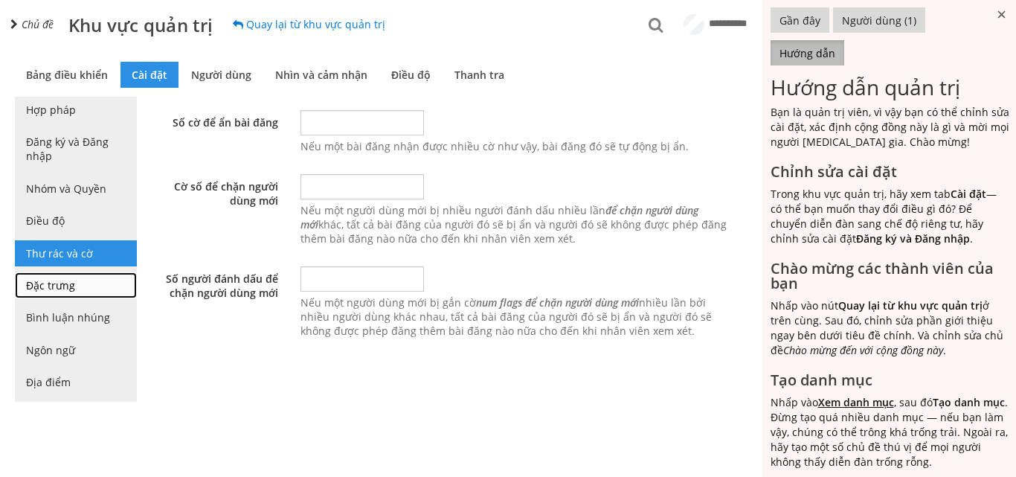
click at [79, 283] on link "Đặc trưng" at bounding box center [76, 285] width 122 height 26
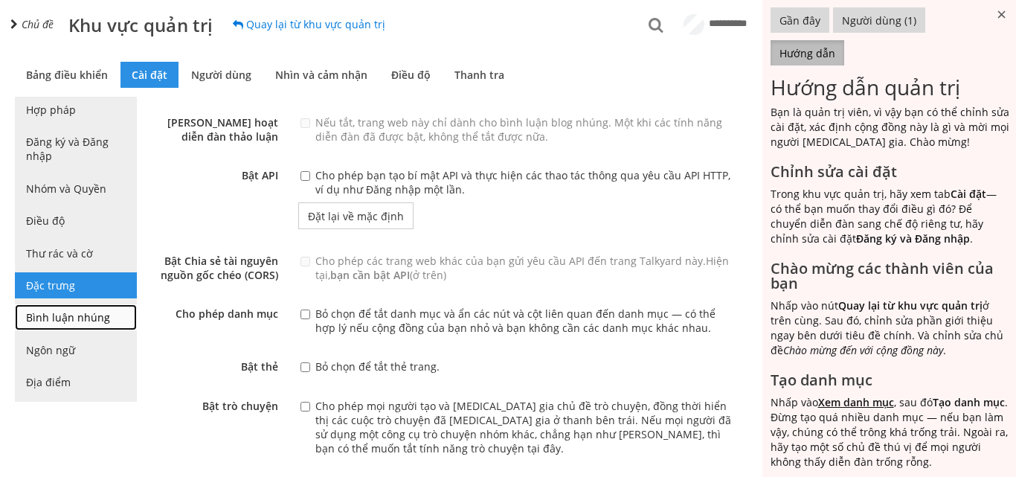
click at [75, 321] on font "Bình luận nhúng" at bounding box center [68, 317] width 84 height 14
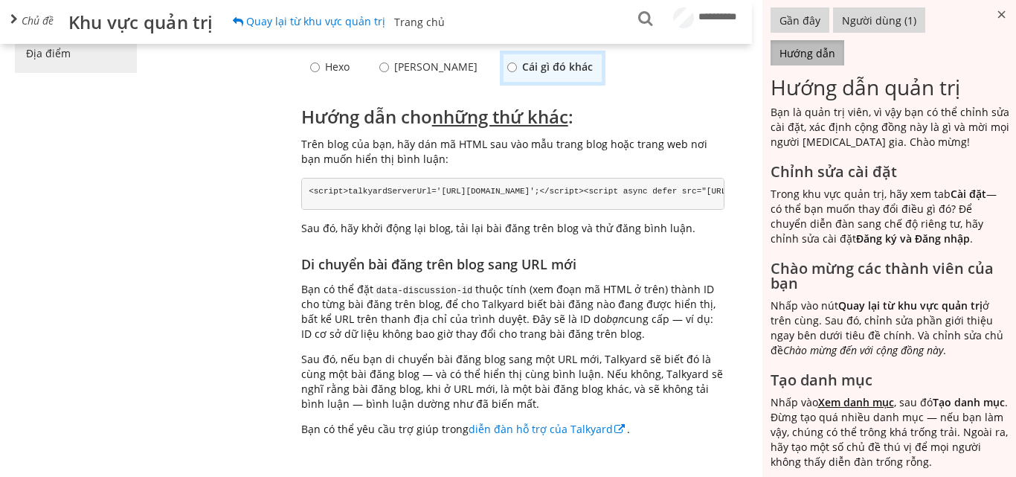
scroll to position [372, 0]
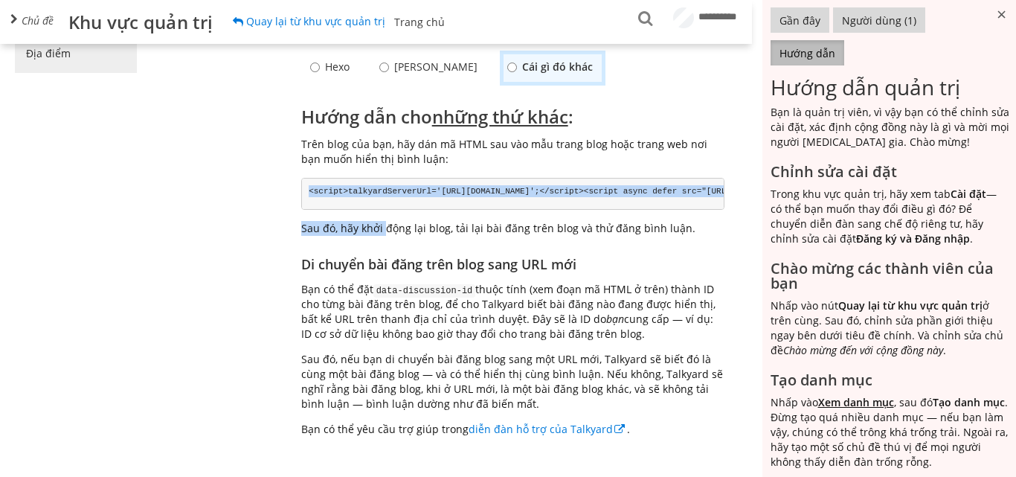
drag, startPoint x: 303, startPoint y: 145, endPoint x: 380, endPoint y: 266, distance: 143.4
click at [380, 266] on div "Hướng dẫn cho những thứ khác : Trên blog của bạn, hãy dán mã HTML sau vào mẫu t…" at bounding box center [515, 265] width 441 height 366
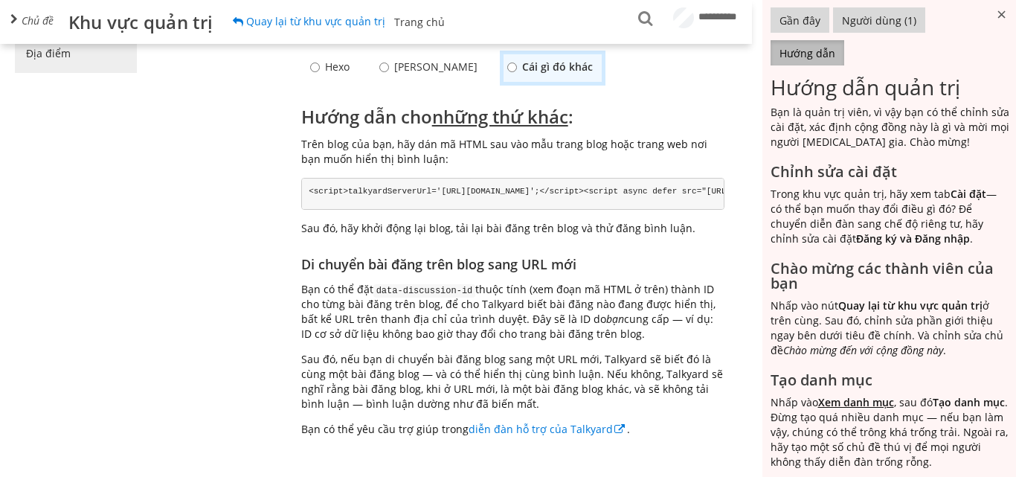
drag, startPoint x: 304, startPoint y: 146, endPoint x: 370, endPoint y: 231, distance: 107.1
click at [370, 210] on pre "<script>talkyardServerUrl='[URL][DOMAIN_NAME]';</script> <script async defer sr…" at bounding box center [513, 194] width 424 height 33
copy pre "<script>talkyardServerUrl='[URL][DOMAIN_NAME]';</script> <script async defer sr…"
